Goal: Navigation & Orientation: Locate item on page

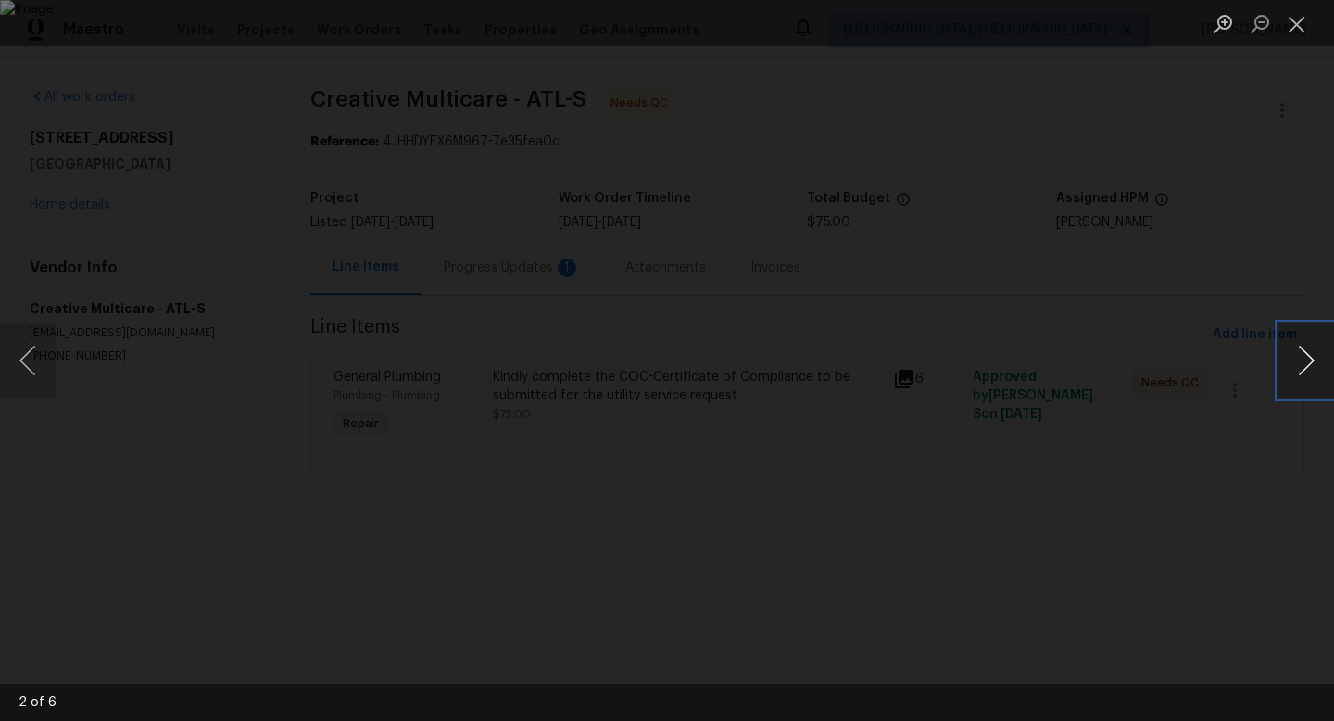
click at [1291, 348] on button "Next image" at bounding box center [1307, 360] width 56 height 74
click at [1307, 19] on button "Close lightbox" at bounding box center [1297, 23] width 37 height 32
